Goal: Task Accomplishment & Management: Manage account settings

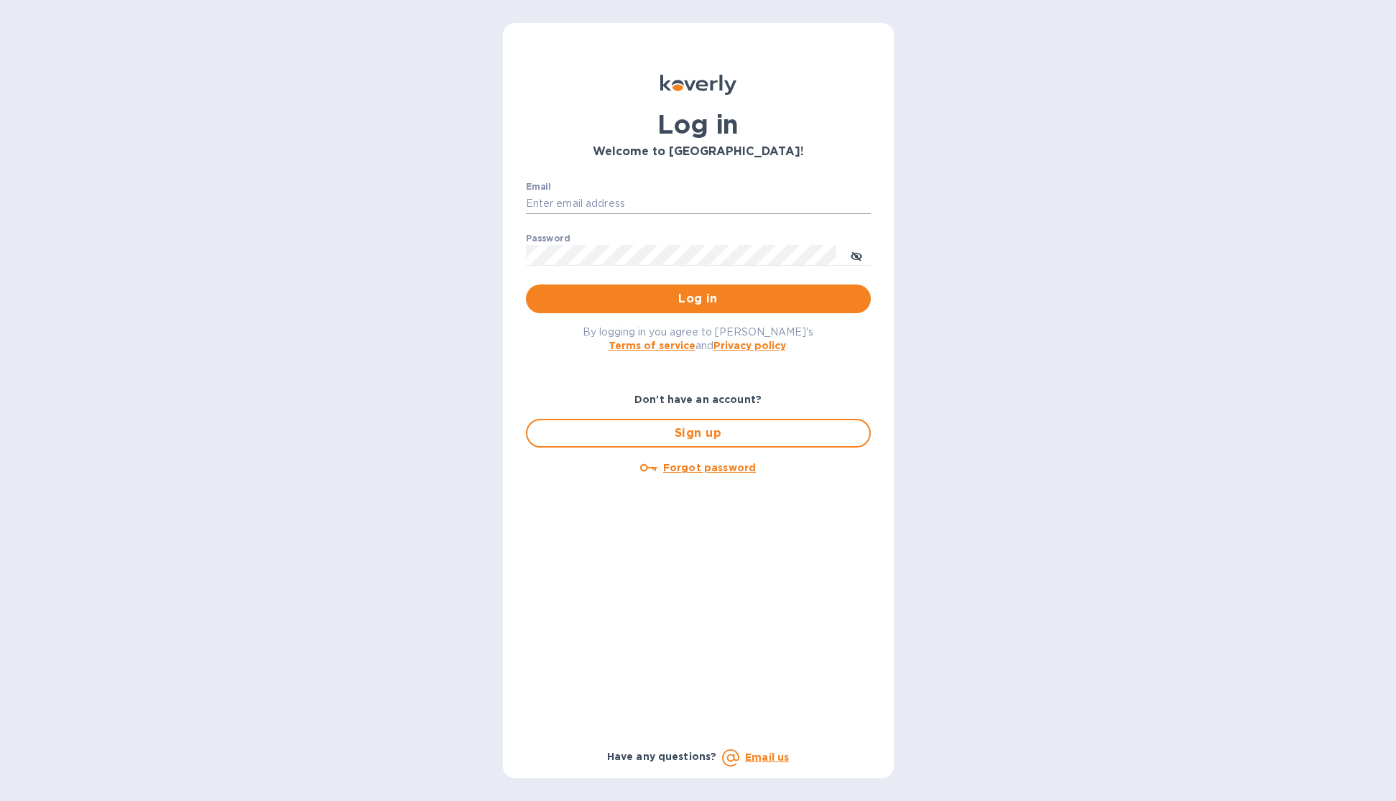
click at [639, 205] on input "Email" at bounding box center [698, 204] width 345 height 22
type input "[PERSON_NAME][EMAIL_ADDRESS][DOMAIN_NAME]"
click at [526, 285] on button "Log in" at bounding box center [698, 299] width 345 height 29
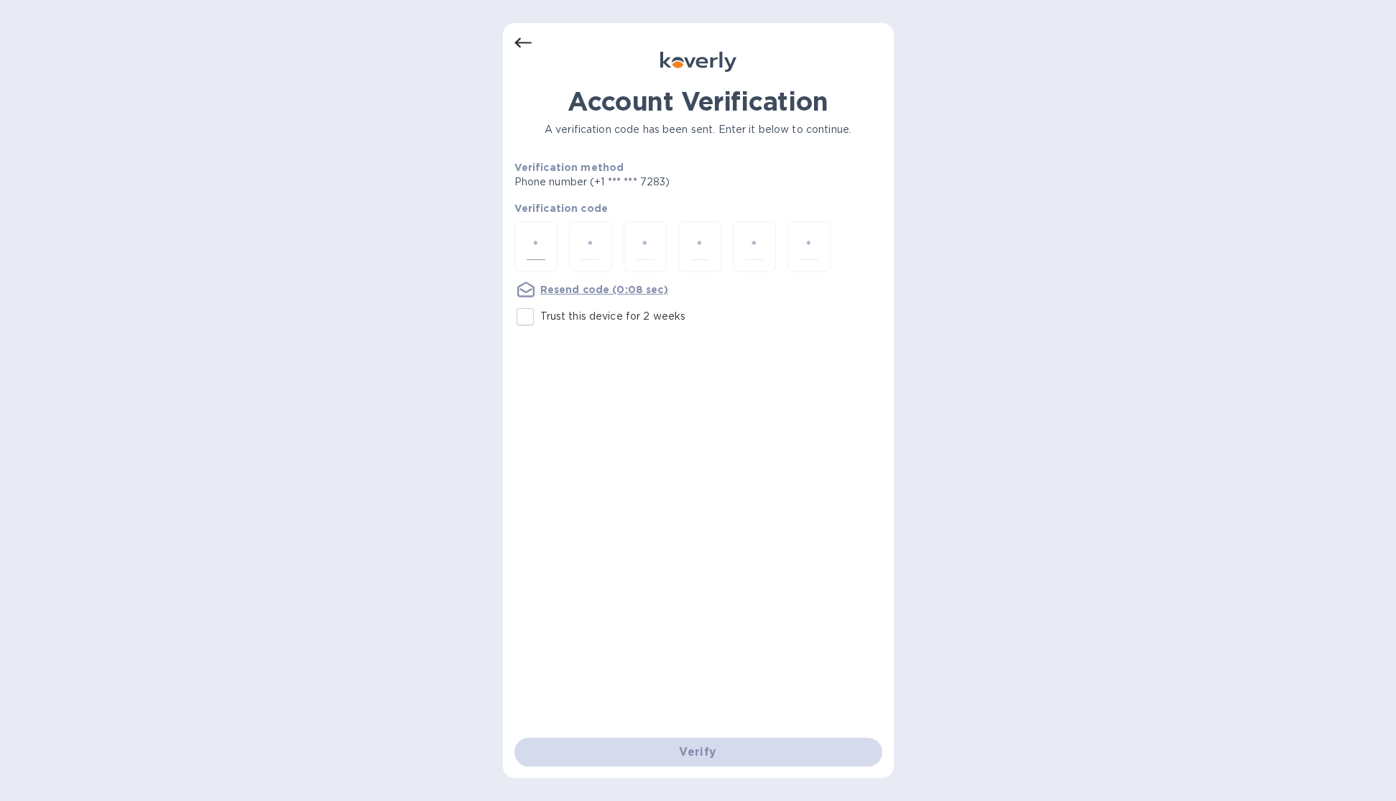
click at [527, 257] on input "number" at bounding box center [536, 247] width 19 height 27
type input "1"
type input "8"
type input "7"
type input "0"
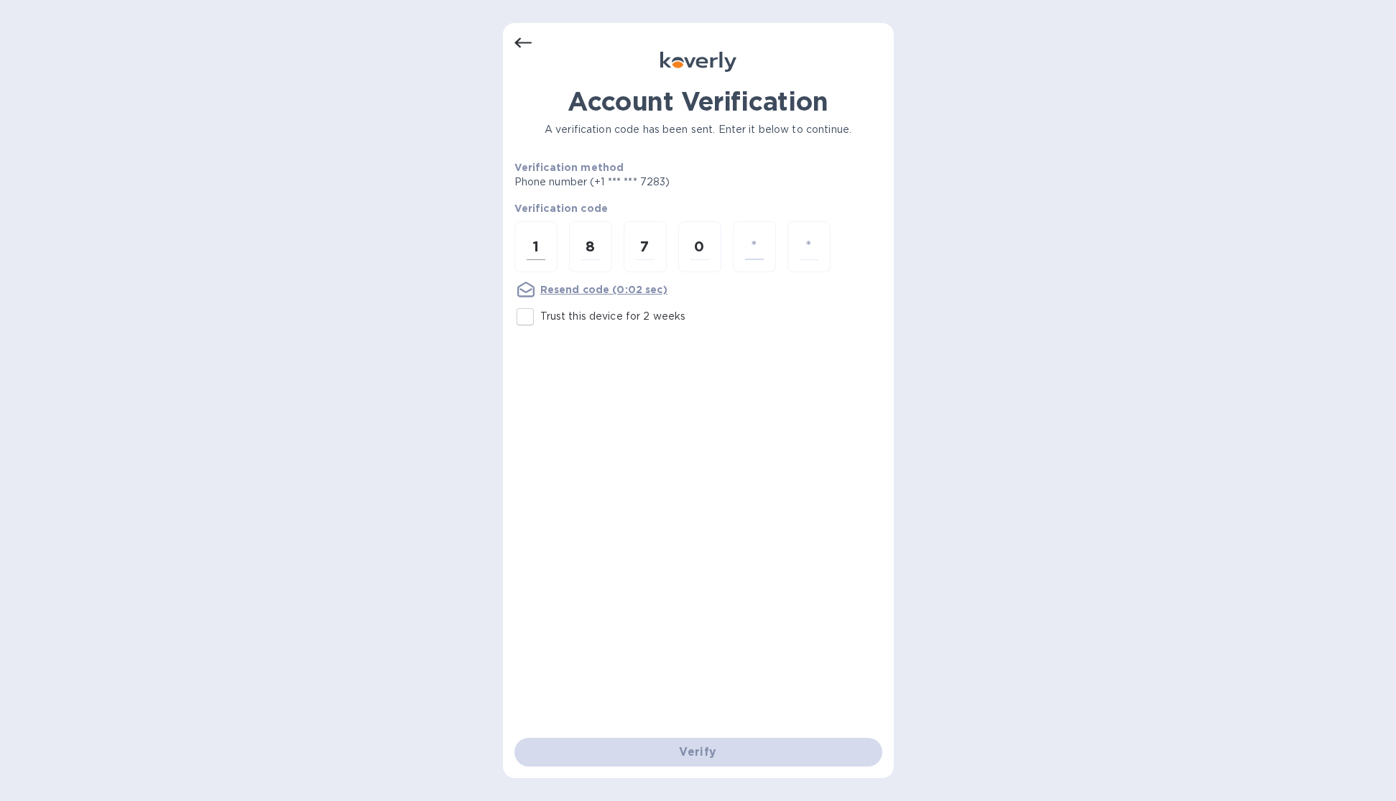
type input "8"
type input "6"
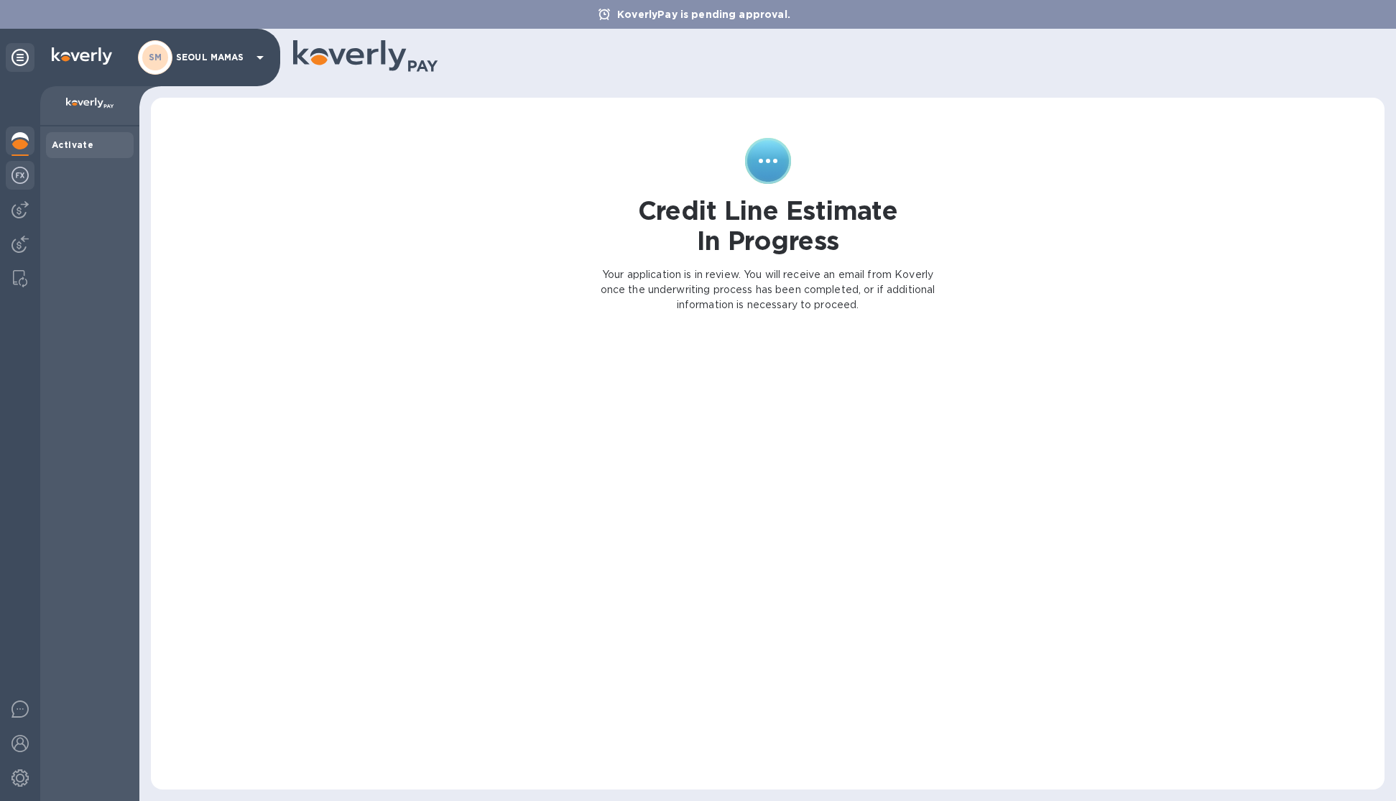
click at [31, 173] on div at bounding box center [20, 177] width 29 height 32
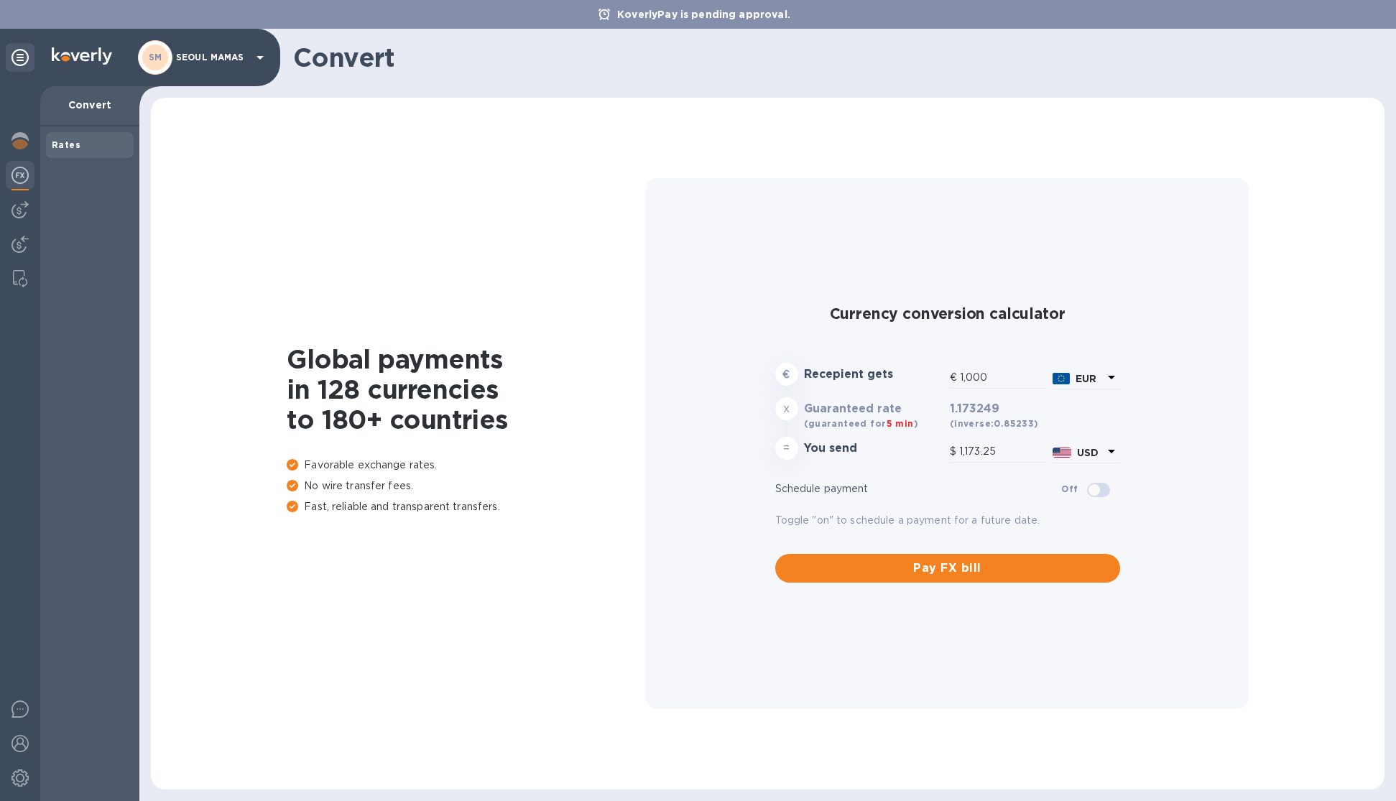
click at [1120, 379] on div "EUR" at bounding box center [1086, 379] width 73 height 27
click at [1107, 377] on icon at bounding box center [1111, 377] width 17 height 17
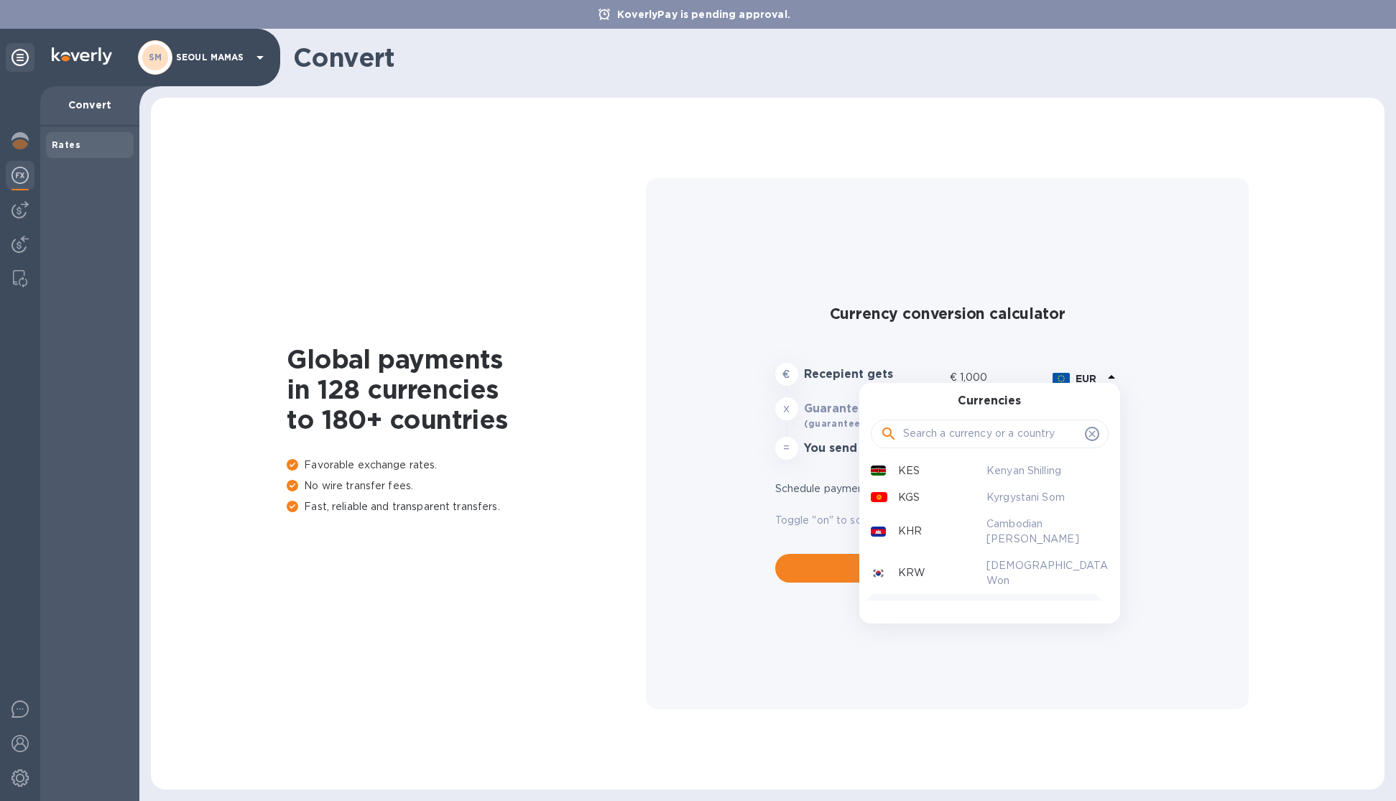
scroll to position [1842, 0]
click at [1012, 607] on p "Kuwaiti Dinar" at bounding box center [1042, 614] width 111 height 15
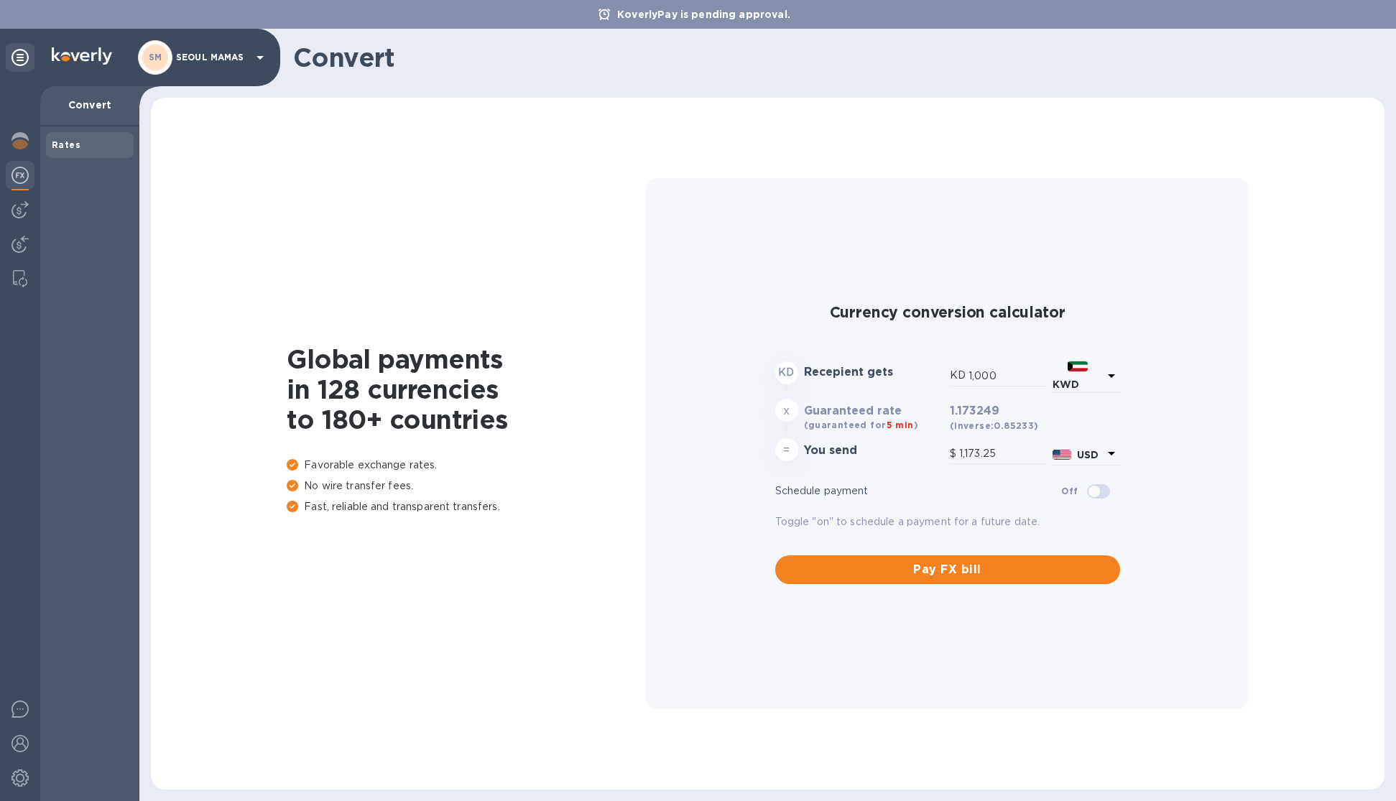
click at [1012, 507] on div "Schedule payment Off" at bounding box center [948, 491] width 356 height 36
click at [1073, 382] on b "KWD" at bounding box center [1066, 384] width 27 height 11
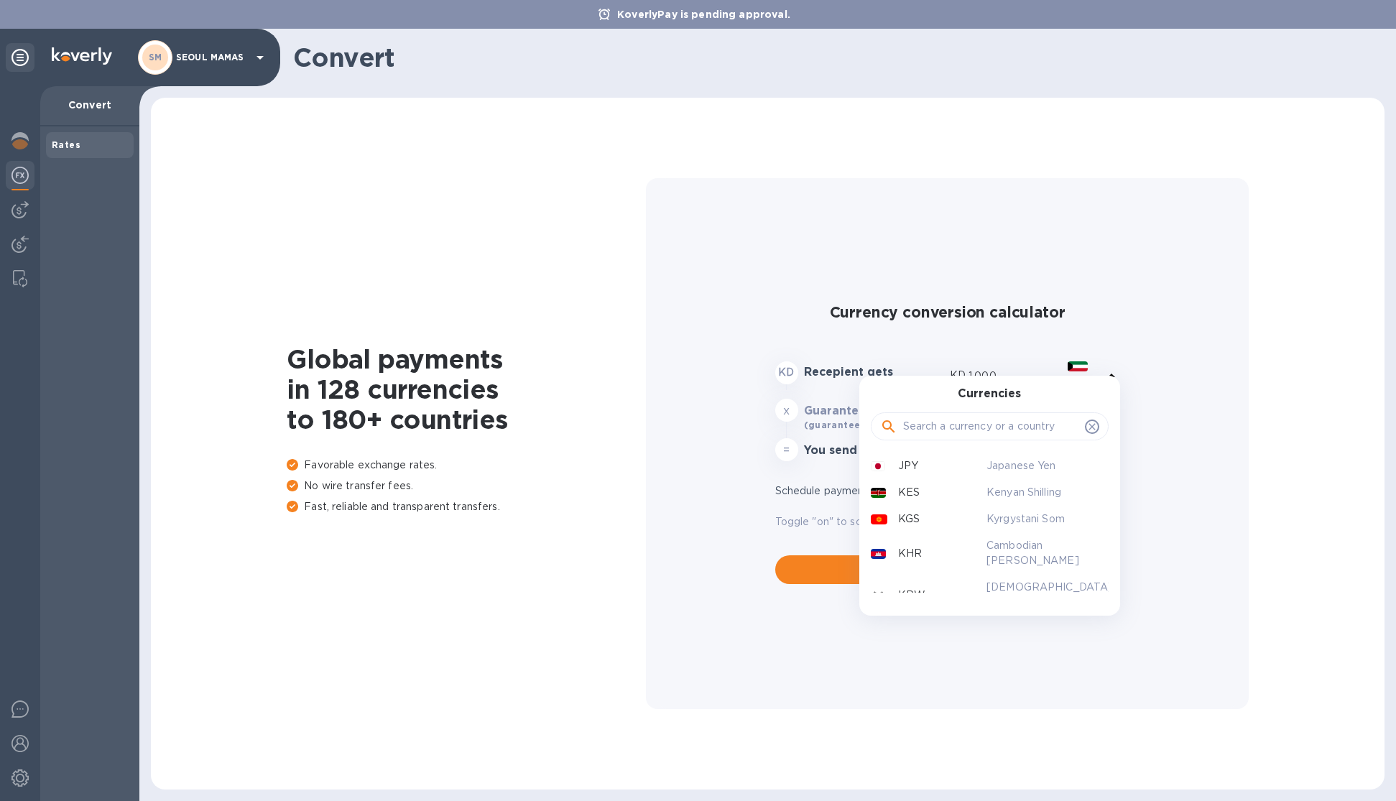
scroll to position [1818, 0]
click at [1000, 582] on p "[DEMOGRAPHIC_DATA] Won" at bounding box center [1042, 597] width 111 height 30
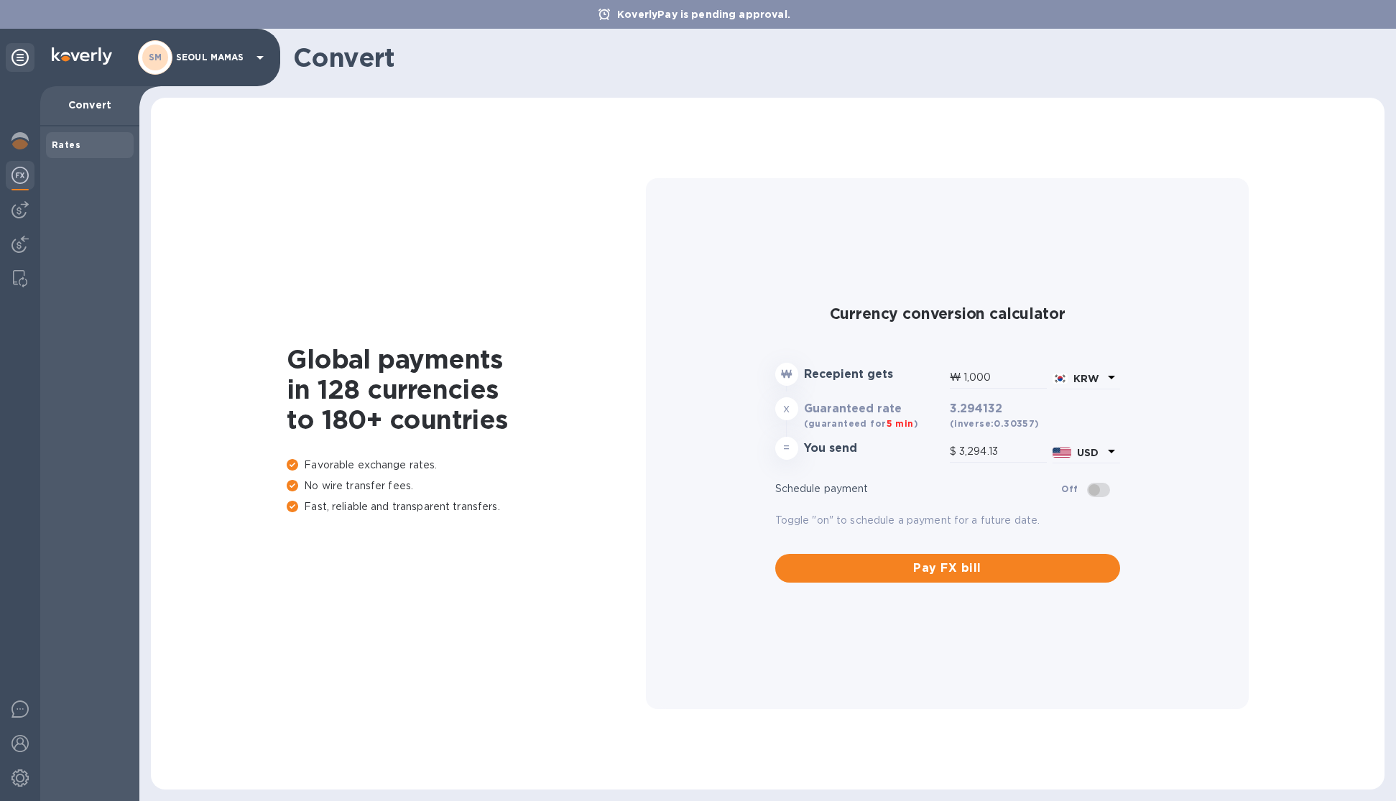
type input "0.73"
click at [997, 378] on input "1,000" at bounding box center [1005, 378] width 83 height 22
drag, startPoint x: 997, startPoint y: 378, endPoint x: 958, endPoint y: 379, distance: 38.8
click at [958, 379] on div "₩ 1,000" at bounding box center [998, 378] width 97 height 22
type input "9"
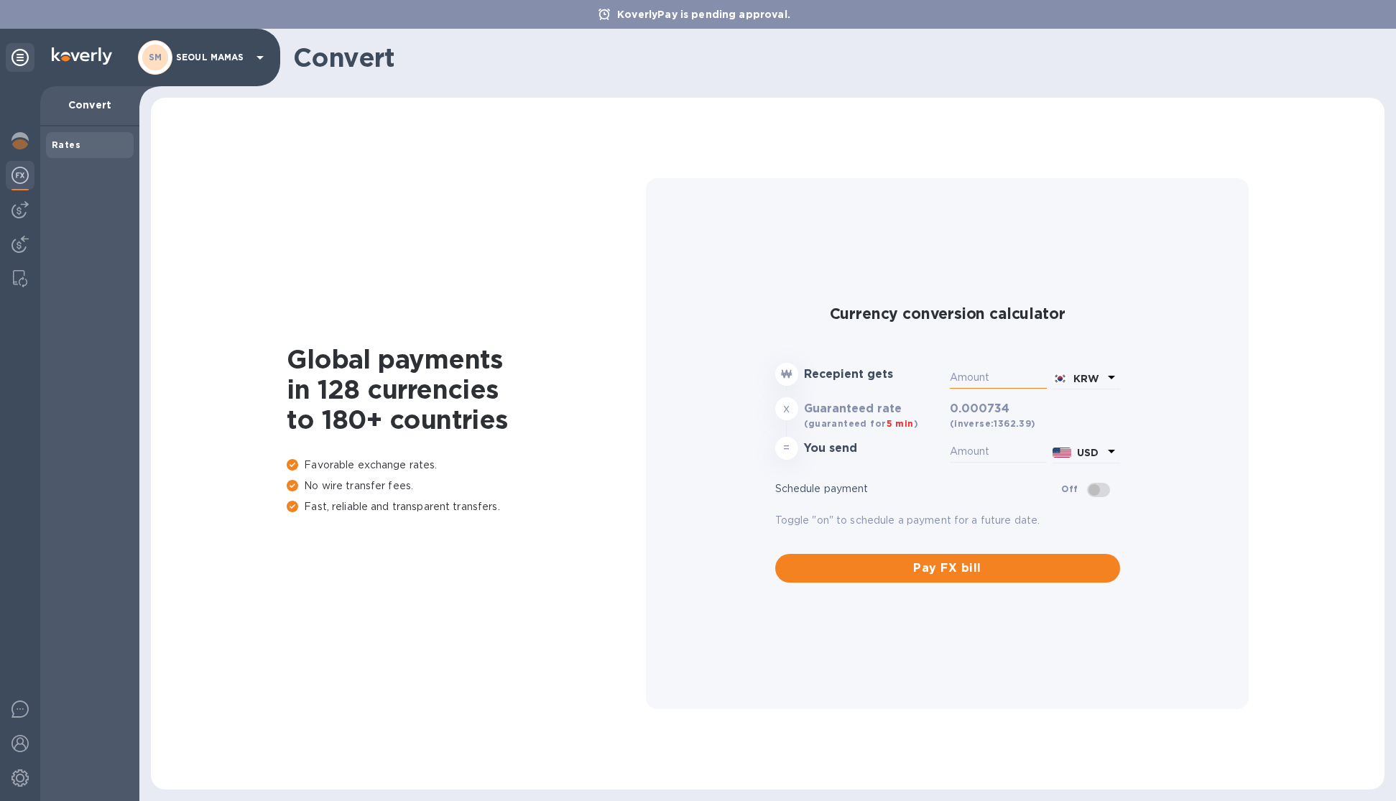
type input "0.01"
type input "90"
type input "0.07"
type input "902"
type input "0.66"
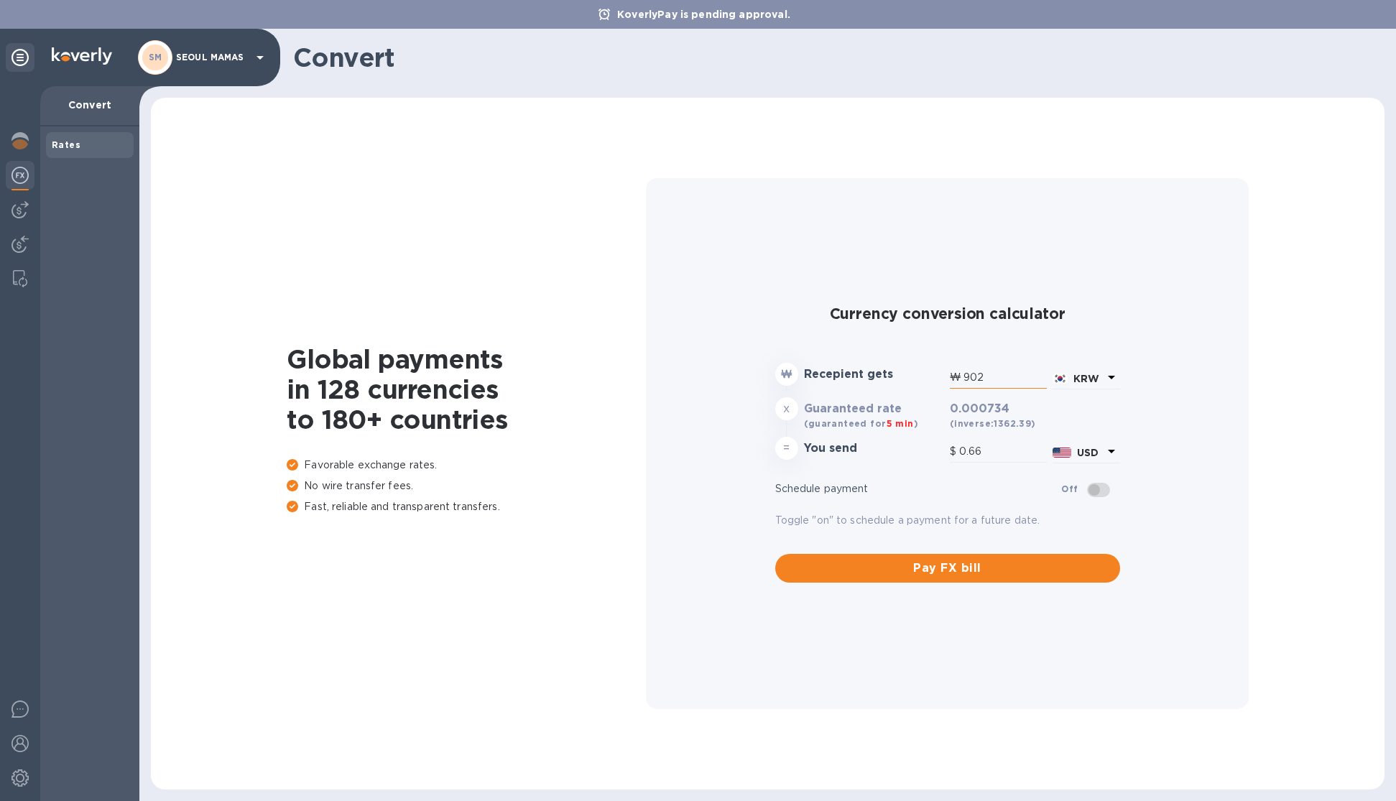
type input "9,022"
type input "6.62"
type input "90,229"
type input "66.23"
type input "902,295"
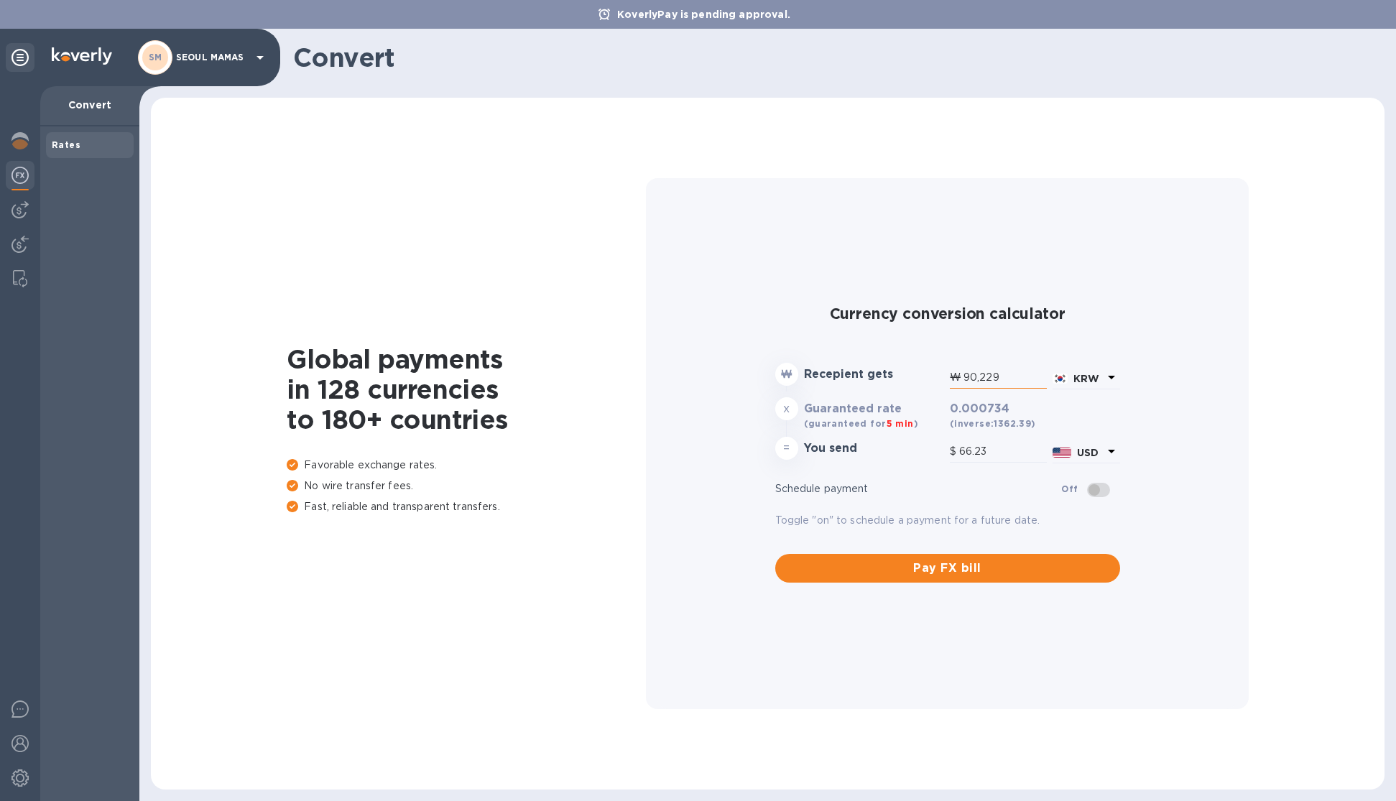
type input "662.28"
type input "9,022,955"
type input "6,622.85"
type input "90,229,550"
type input "66,228.49"
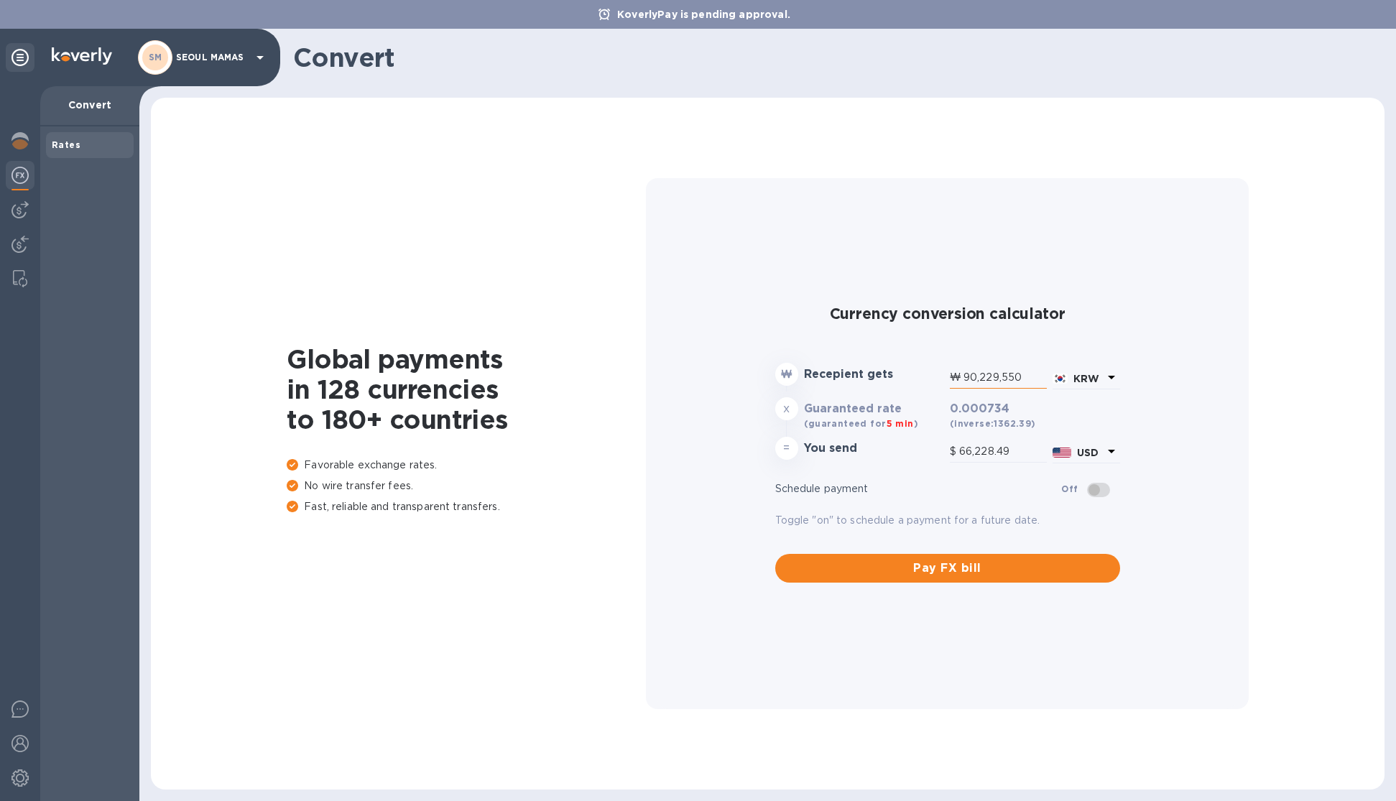
type input "90,229,550"
click at [1096, 489] on span at bounding box center [1098, 490] width 23 height 14
click at [948, 571] on span "Pay FX bill" at bounding box center [948, 568] width 322 height 17
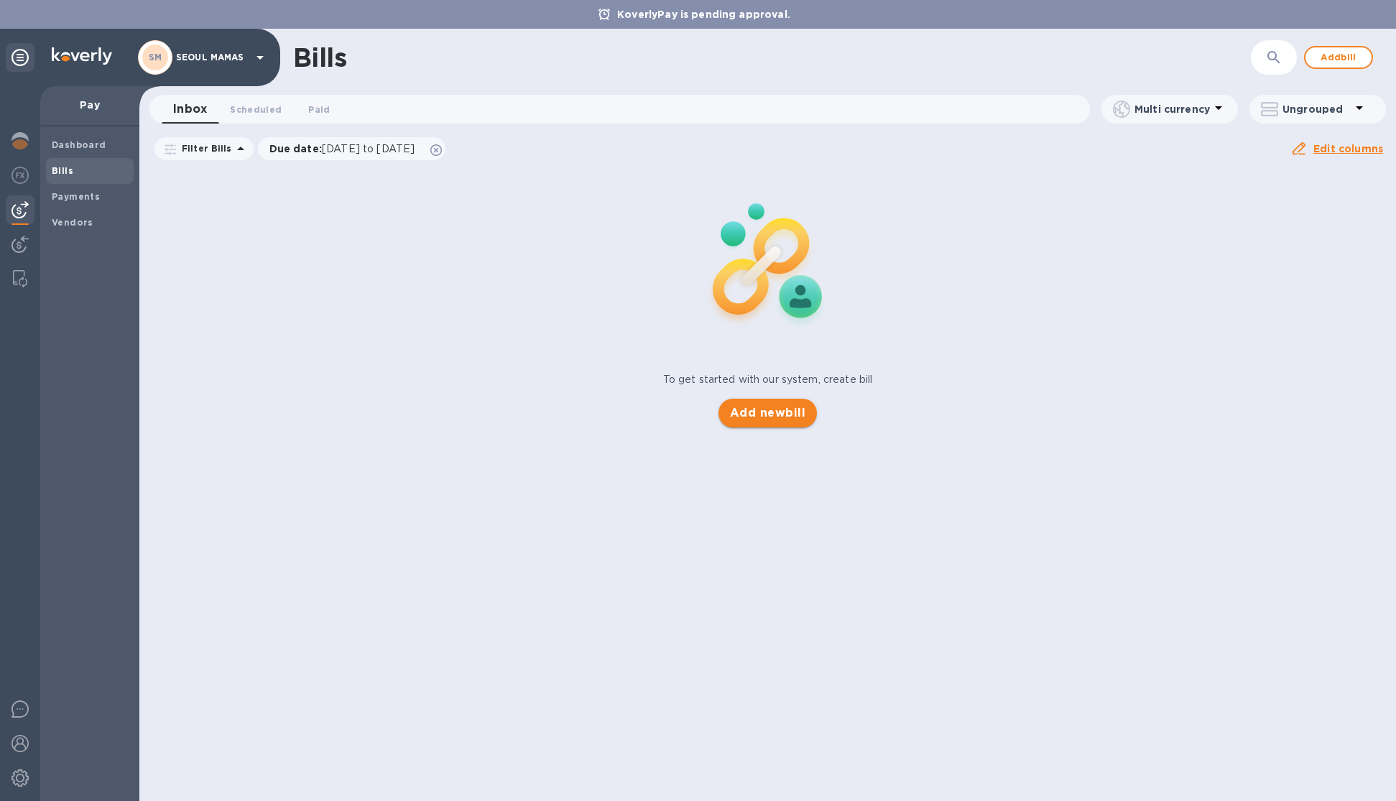
click at [782, 410] on span "Add new bill" at bounding box center [767, 413] width 75 height 17
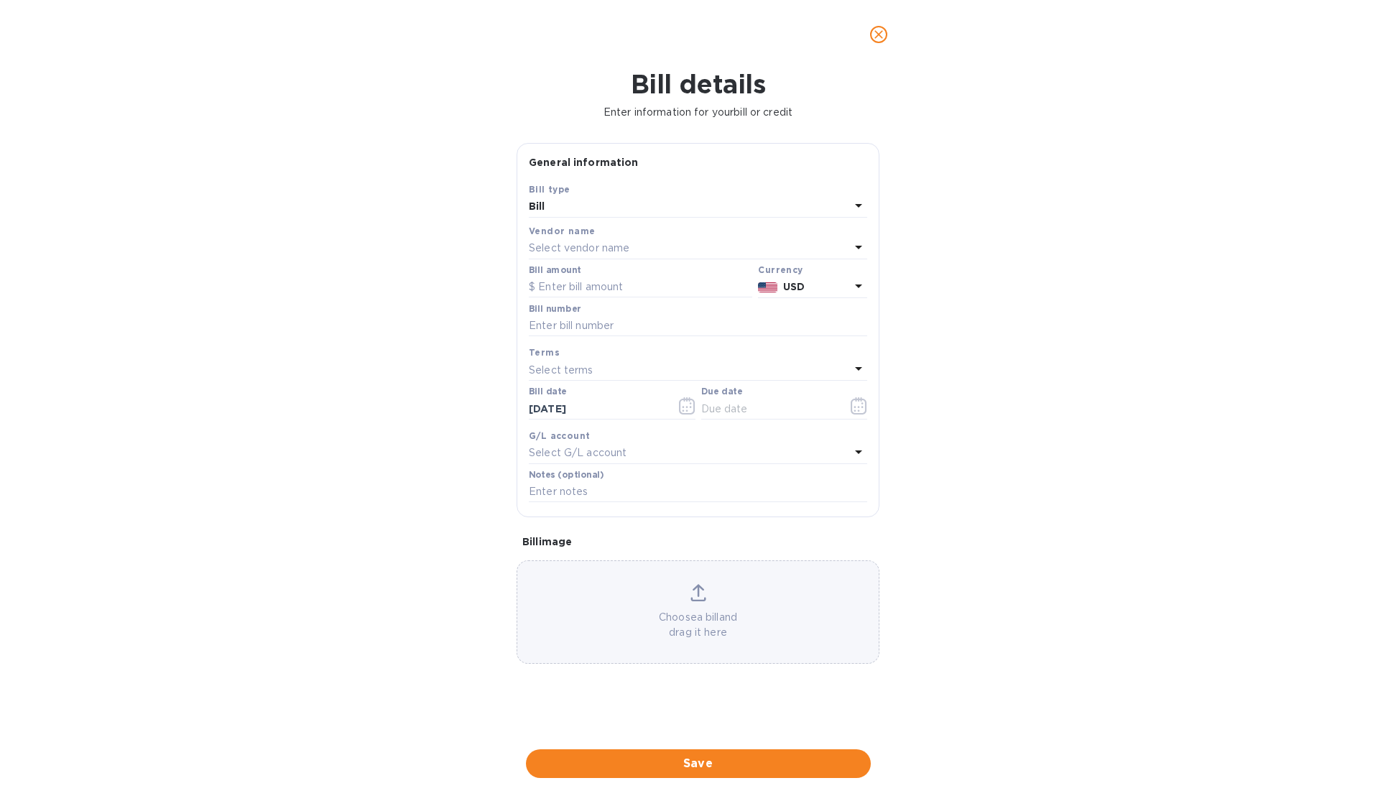
click at [858, 201] on icon at bounding box center [858, 205] width 17 height 17
click at [814, 239] on p "Bill" at bounding box center [692, 240] width 304 height 15
click at [755, 256] on div "Select vendor name" at bounding box center [689, 249] width 321 height 20
click at [999, 241] on div "Bill details Enter information for your bill or credit General information Save…" at bounding box center [698, 435] width 1396 height 732
click at [856, 290] on icon at bounding box center [858, 285] width 17 height 17
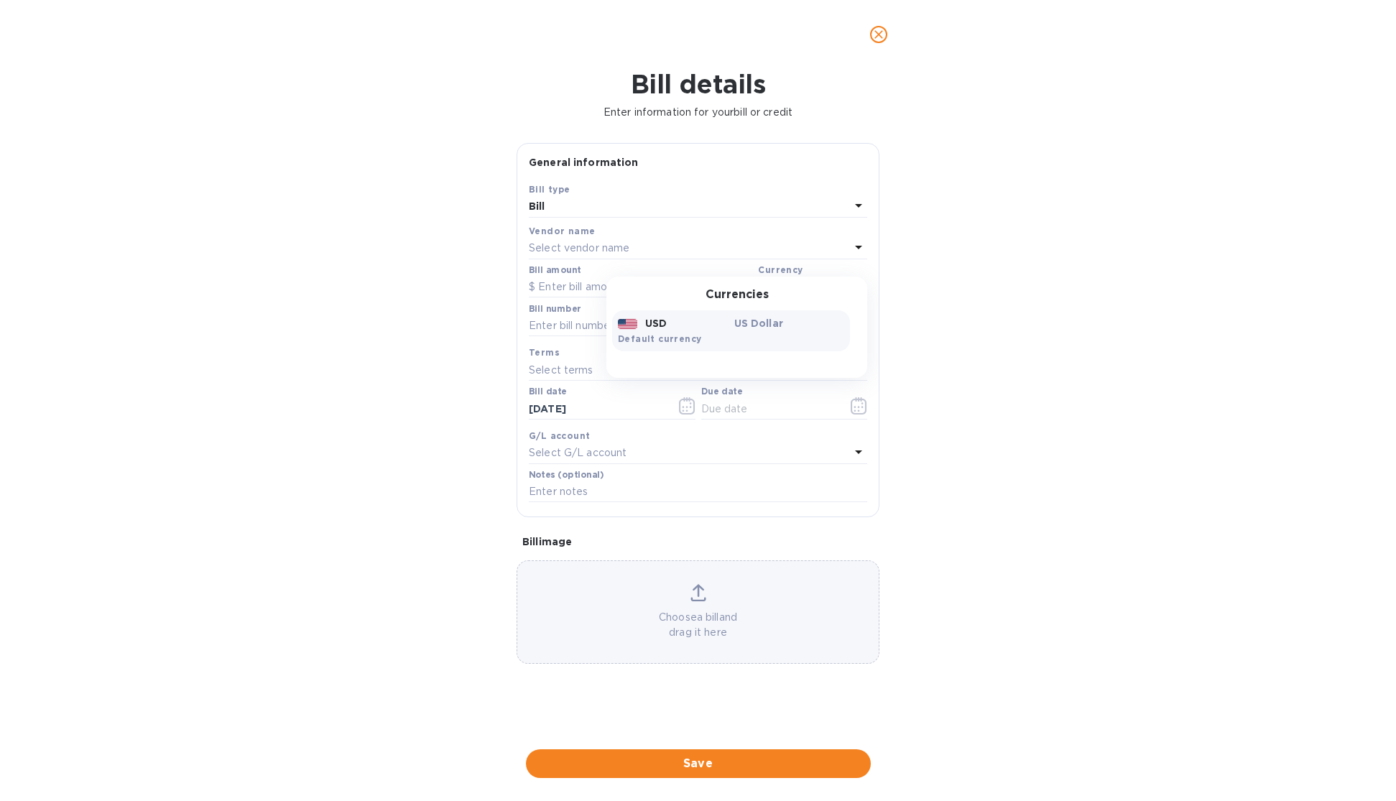
click at [856, 290] on div "Currencies" at bounding box center [736, 295] width 261 height 14
click at [1009, 272] on div "Bill details Enter information for your bill or credit General information Save…" at bounding box center [698, 435] width 1396 height 732
click at [856, 203] on icon at bounding box center [858, 205] width 17 height 17
click at [855, 203] on div "Bill type Bill Credit" at bounding box center [698, 249] width 338 height 107
click at [912, 225] on div "Bill details Enter information for your bill or credit General information Save…" at bounding box center [698, 435] width 1396 height 732
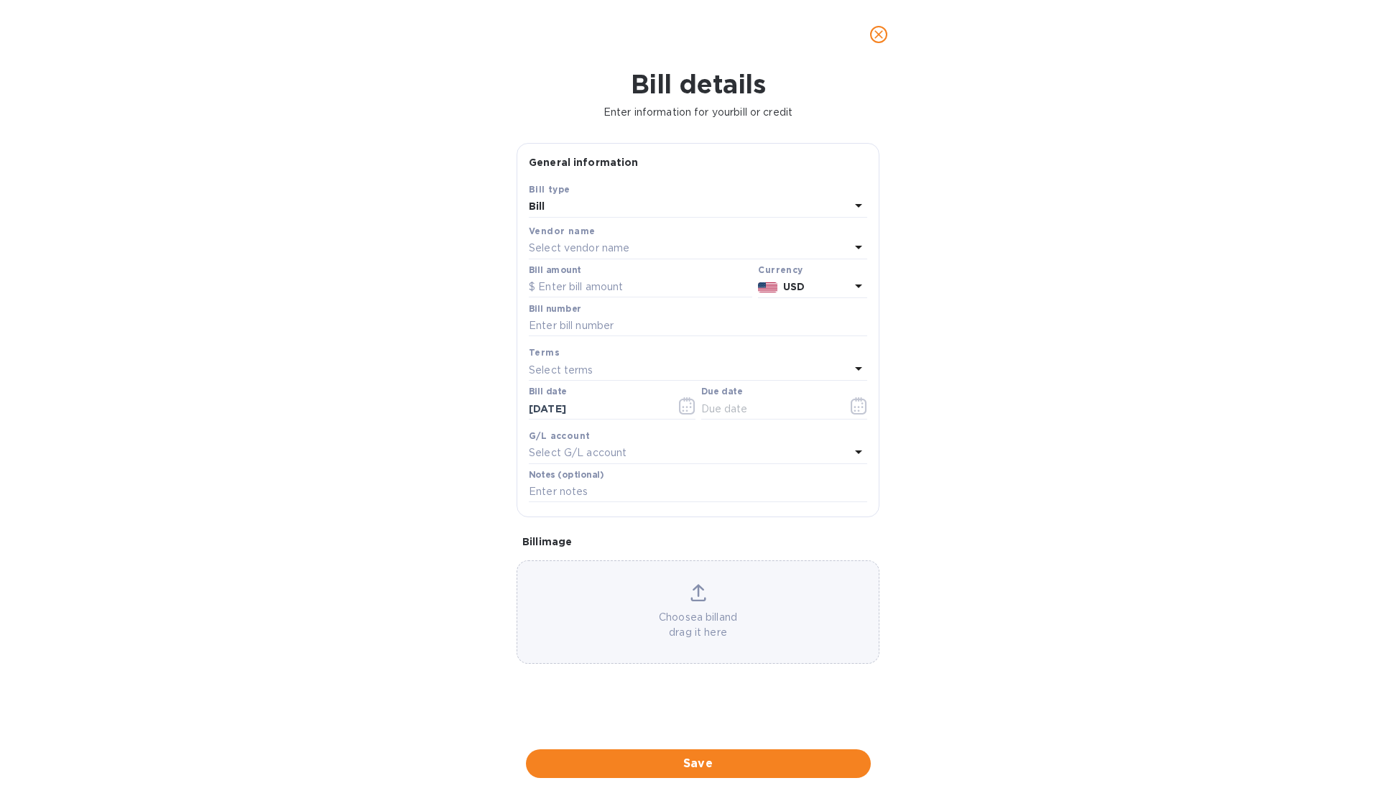
click at [855, 244] on icon at bounding box center [858, 247] width 17 height 17
click at [755, 285] on input "text" at bounding box center [700, 289] width 254 height 22
type input "C"
click at [1072, 384] on div "Bill details Enter information for your bill or credit General information Save…" at bounding box center [698, 435] width 1396 height 732
click at [1035, 361] on div "Bill details Enter information for your bill or credit General information Save…" at bounding box center [698, 435] width 1396 height 732
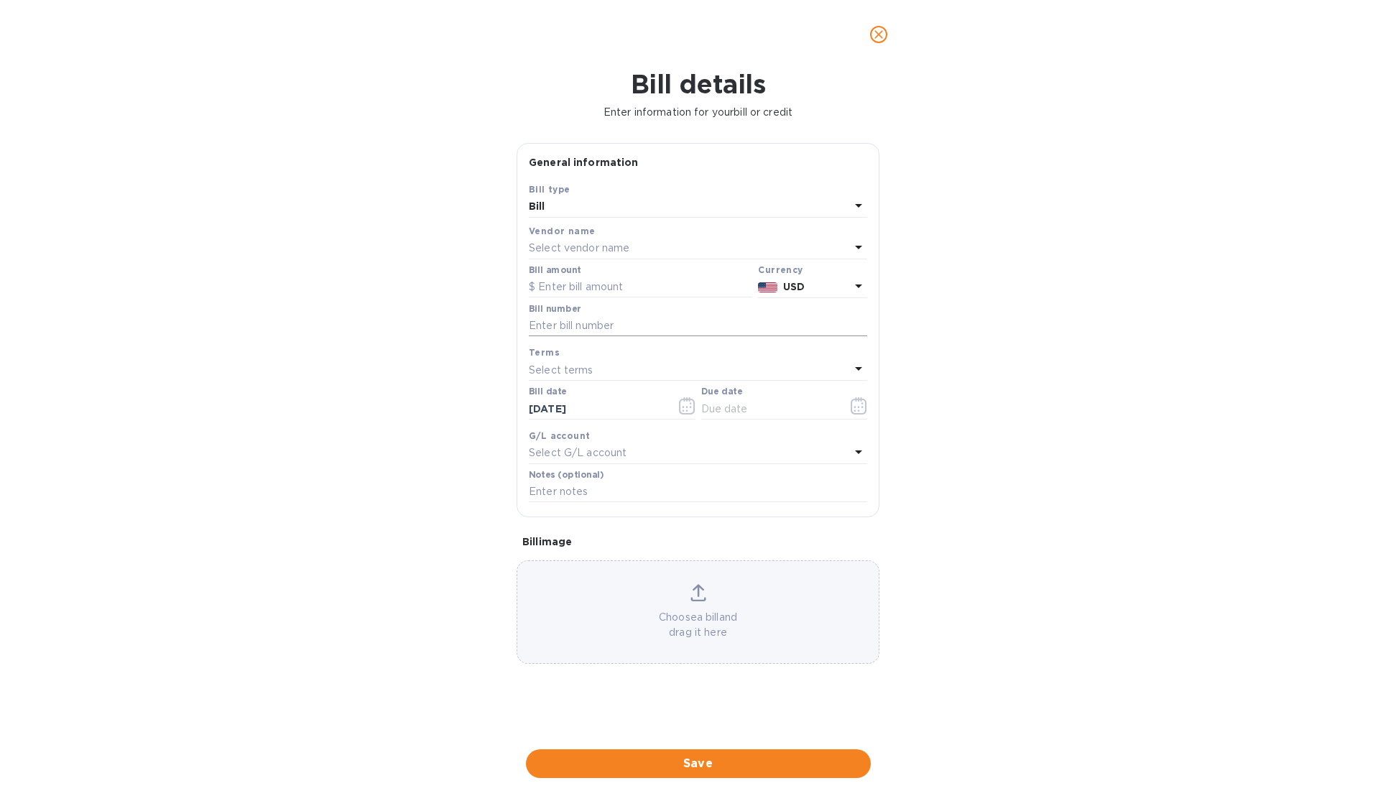
click at [733, 325] on input "text" at bounding box center [698, 326] width 338 height 22
click at [706, 360] on div "Terms" at bounding box center [698, 352] width 338 height 15
click at [685, 379] on div "Select terms" at bounding box center [689, 370] width 321 height 20
drag, startPoint x: 437, startPoint y: 346, endPoint x: 464, endPoint y: 344, distance: 27.4
click at [437, 346] on div "Bill details Enter information for your bill or credit General information Save…" at bounding box center [698, 435] width 1396 height 732
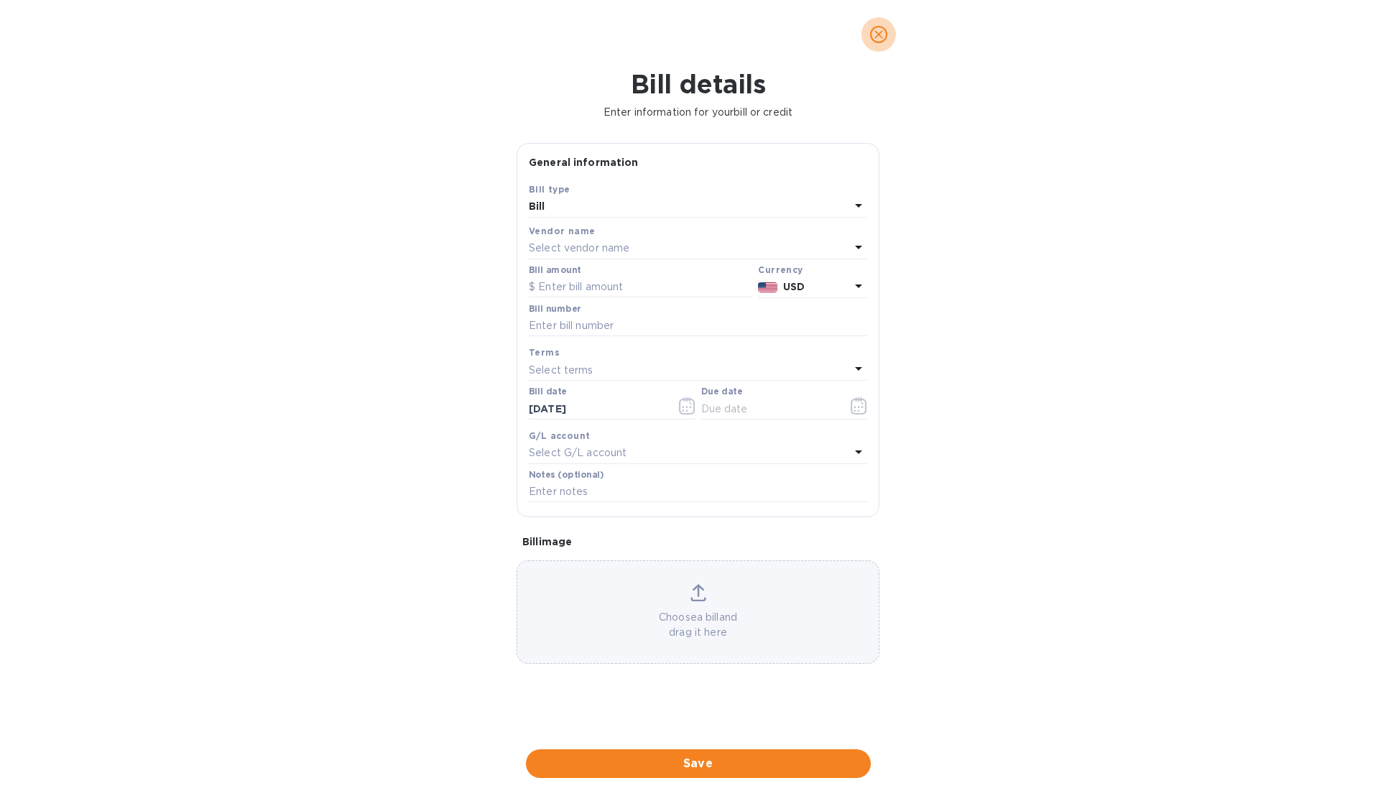
click at [884, 32] on icon "close" at bounding box center [879, 34] width 14 height 14
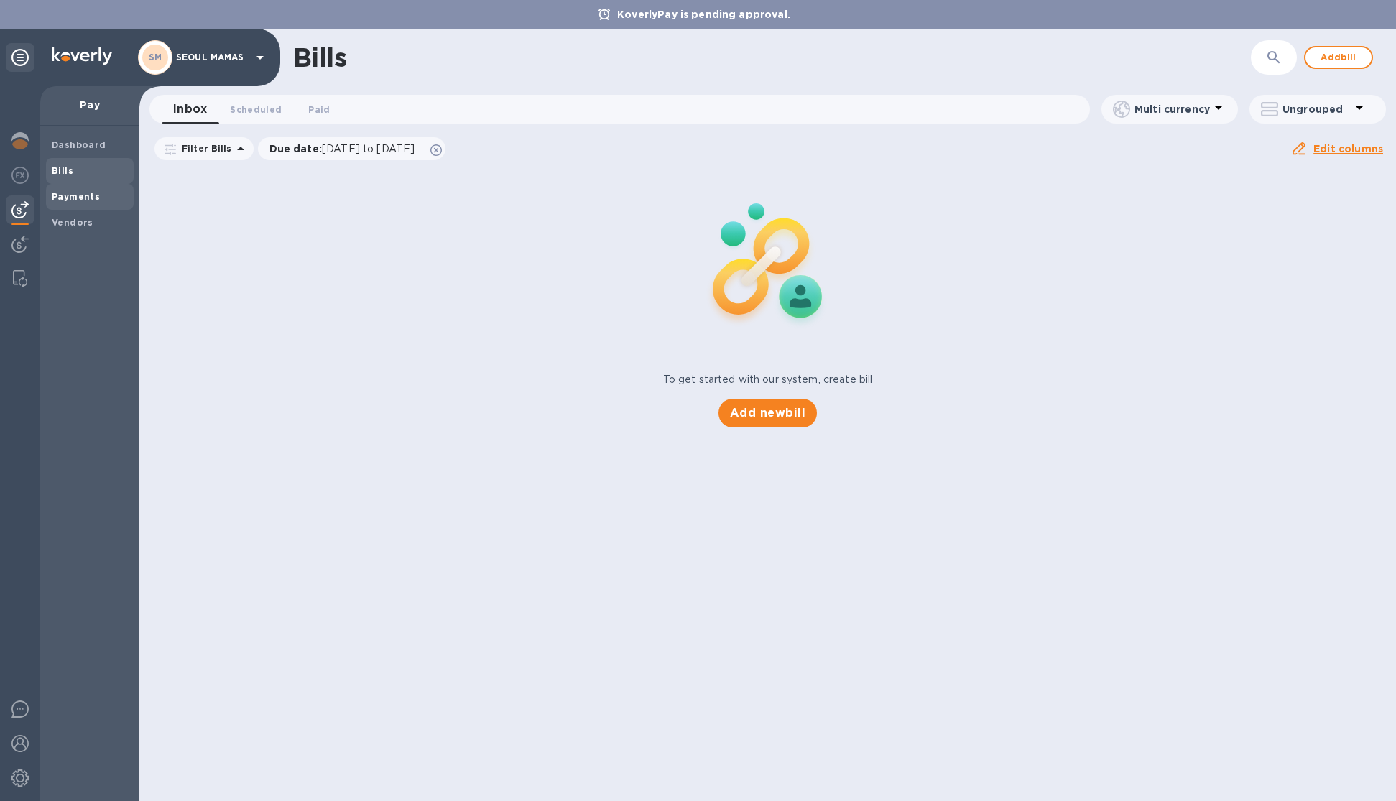
click at [95, 185] on div "Payments" at bounding box center [90, 197] width 88 height 26
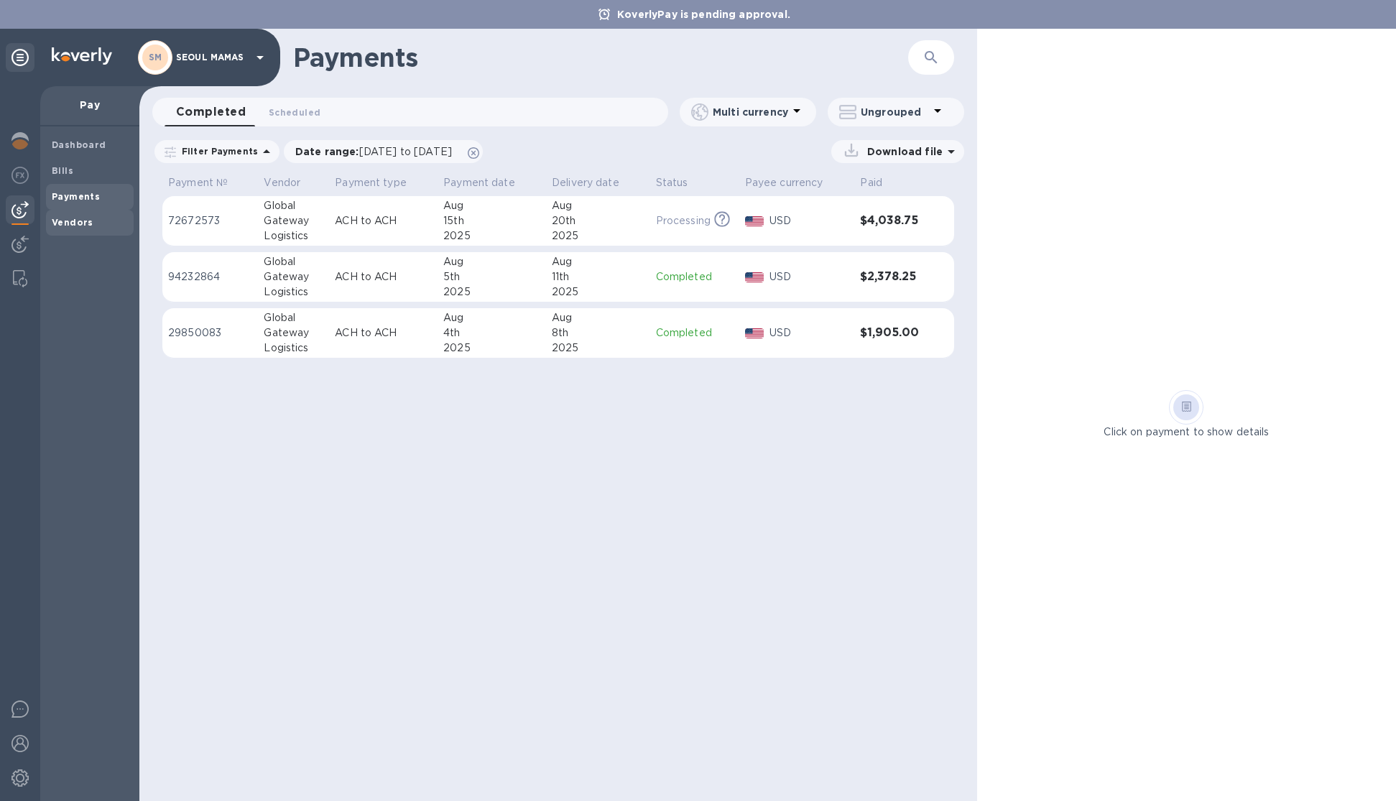
click at [77, 228] on span "Vendors" at bounding box center [73, 223] width 42 height 14
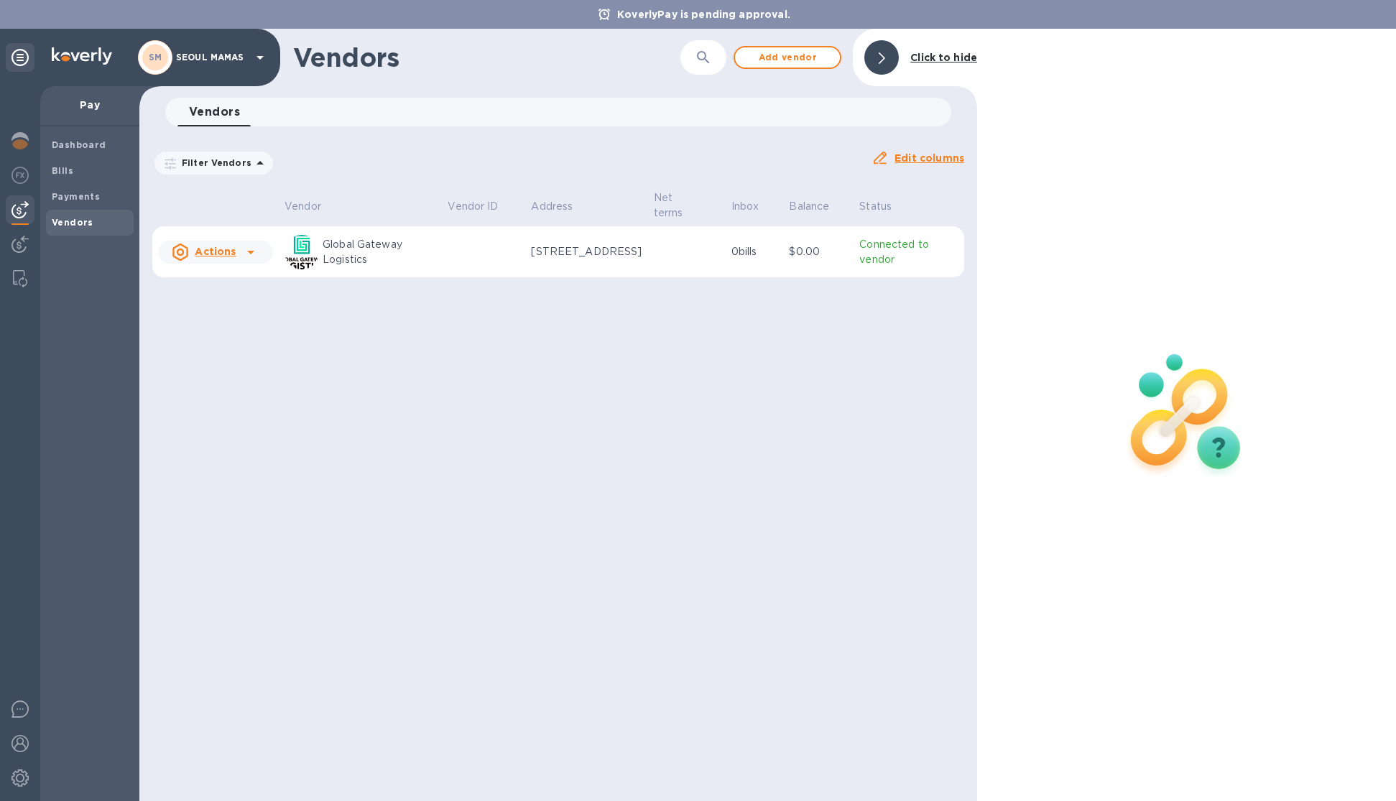
drag, startPoint x: 760, startPoint y: 19, endPoint x: 770, endPoint y: 8, distance: 14.8
click at [760, 19] on p "KoverlyPay is pending approval." at bounding box center [704, 14] width 188 height 14
